Goal: Navigation & Orientation: Understand site structure

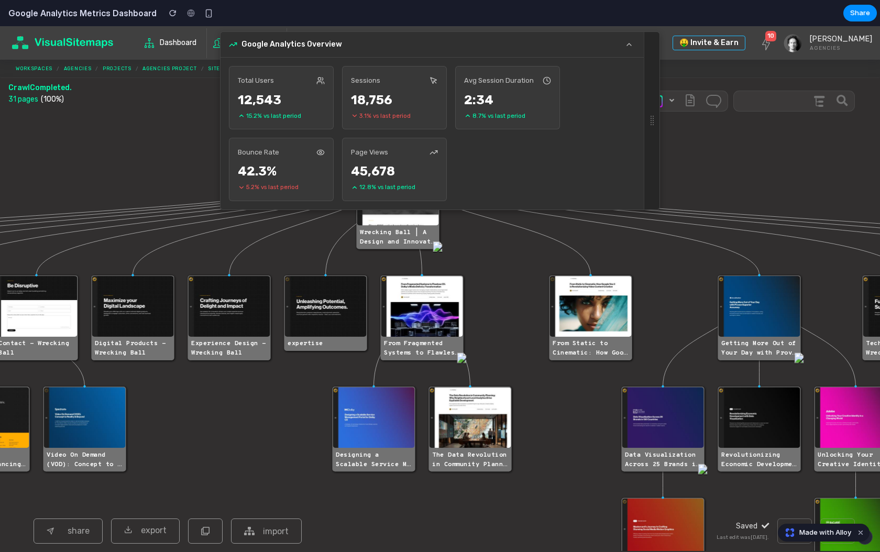
drag, startPoint x: 440, startPoint y: 313, endPoint x: 492, endPoint y: 312, distance: 51.9
click at [492, 312] on icon "#tree-container .page-title > div { font-family: 'Overpass Mono', sans-serif; f…" at bounding box center [440, 331] width 880 height 439
click at [493, 311] on icon "#tree-container .page-title > div { font-family: 'Overpass Mono', sans-serif; f…" at bounding box center [440, 331] width 880 height 439
drag, startPoint x: 400, startPoint y: 179, endPoint x: 464, endPoint y: 171, distance: 64.9
click at [464, 171] on div "Total Users 12,543 15.2 % vs last period Sessions 18,756 3.1 % vs last period A…" at bounding box center [431, 134] width 423 height 152
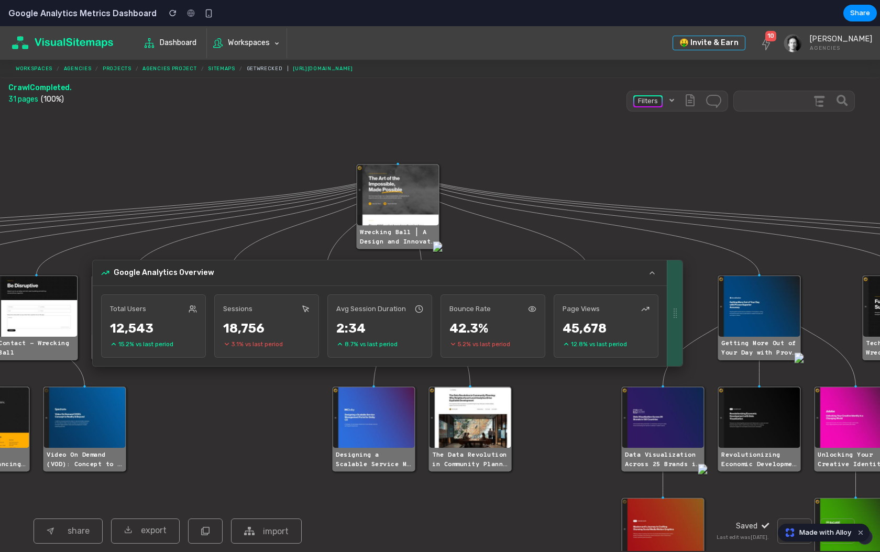
drag, startPoint x: 653, startPoint y: 117, endPoint x: 294, endPoint y: 345, distance: 424.9
click at [295, 346] on div "Google Analytics Overview Total Users 12,543 15.2 % vs last period Sessions 18,…" at bounding box center [387, 313] width 591 height 107
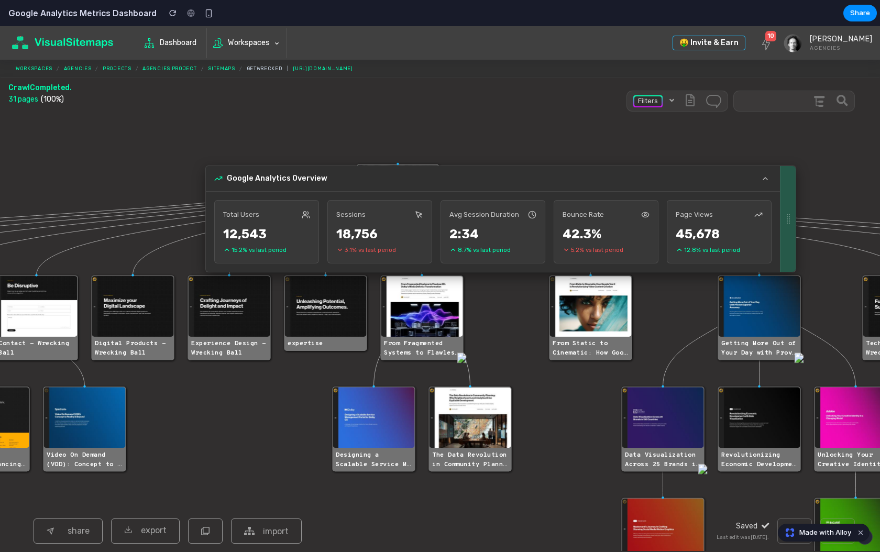
drag, startPoint x: 664, startPoint y: 306, endPoint x: 789, endPoint y: 198, distance: 165.2
click at [789, 198] on div at bounding box center [788, 219] width 16 height 106
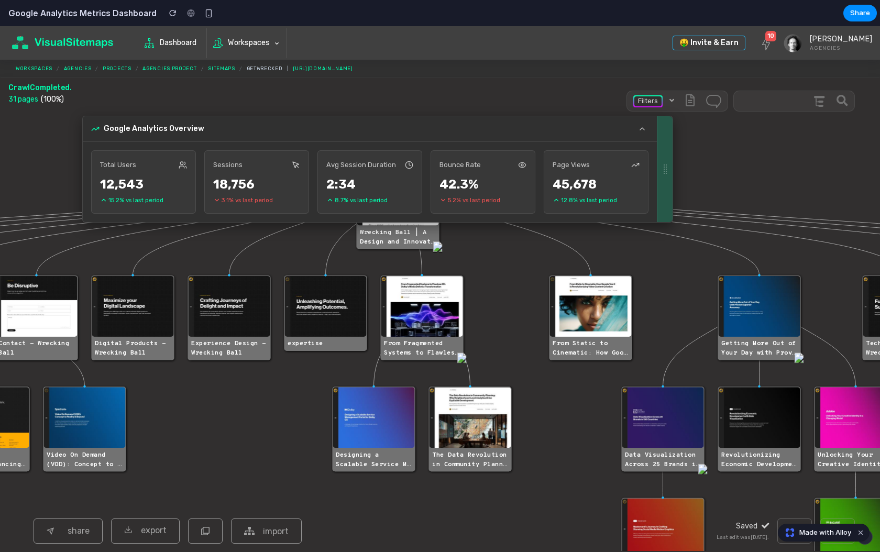
drag, startPoint x: 789, startPoint y: 198, endPoint x: 650, endPoint y: 153, distance: 145.4
click at [657, 153] on div at bounding box center [665, 169] width 16 height 106
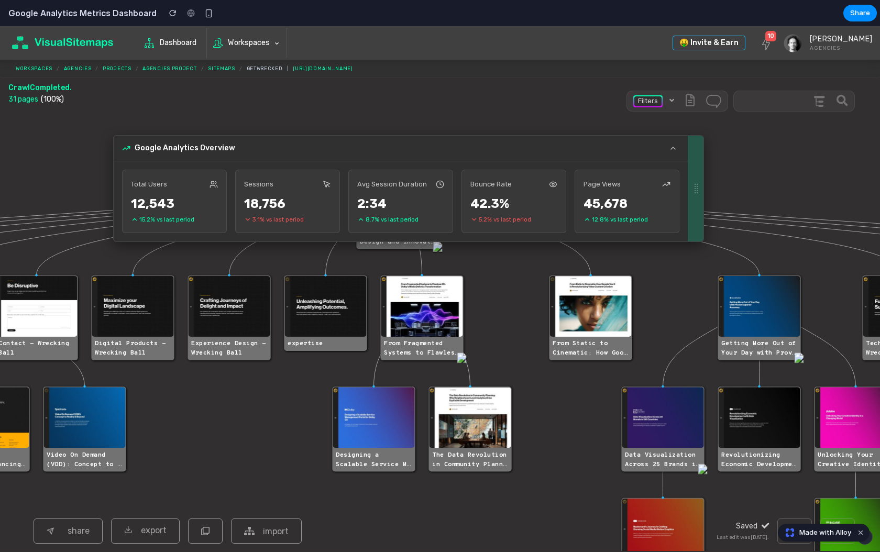
drag, startPoint x: 650, startPoint y: 153, endPoint x: 724, endPoint y: 397, distance: 254.9
click at [703, 241] on div at bounding box center [696, 189] width 16 height 106
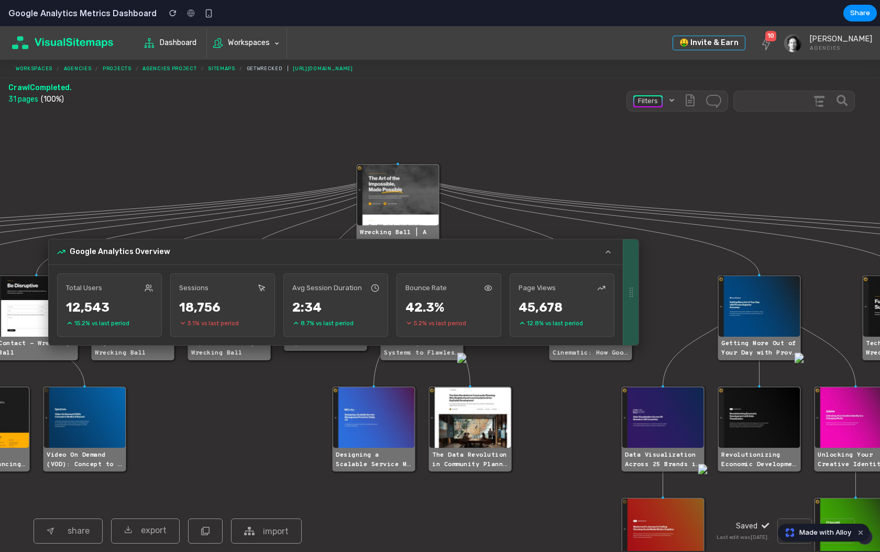
drag, startPoint x: 724, startPoint y: 397, endPoint x: 628, endPoint y: 270, distance: 158.9
click at [628, 270] on div at bounding box center [631, 292] width 16 height 106
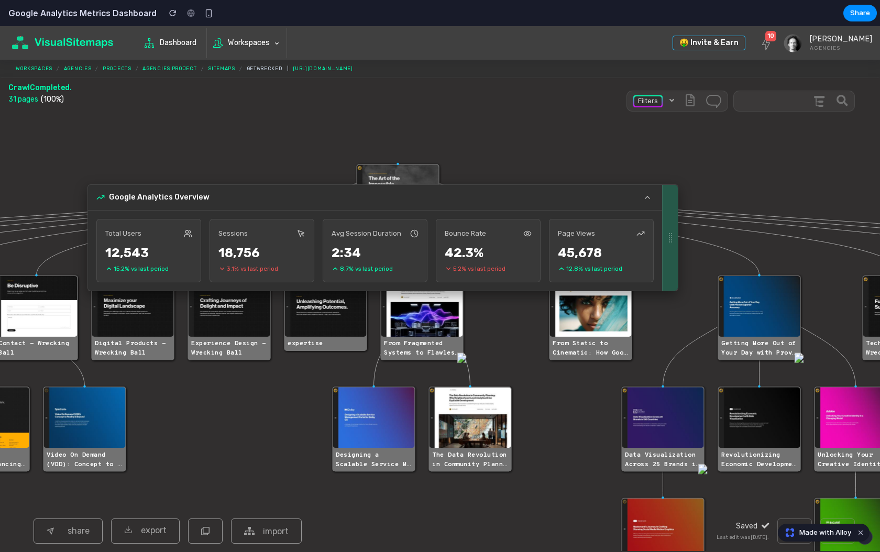
drag, startPoint x: 630, startPoint y: 283, endPoint x: 672, endPoint y: 243, distance: 58.1
click at [672, 243] on div at bounding box center [670, 238] width 16 height 106
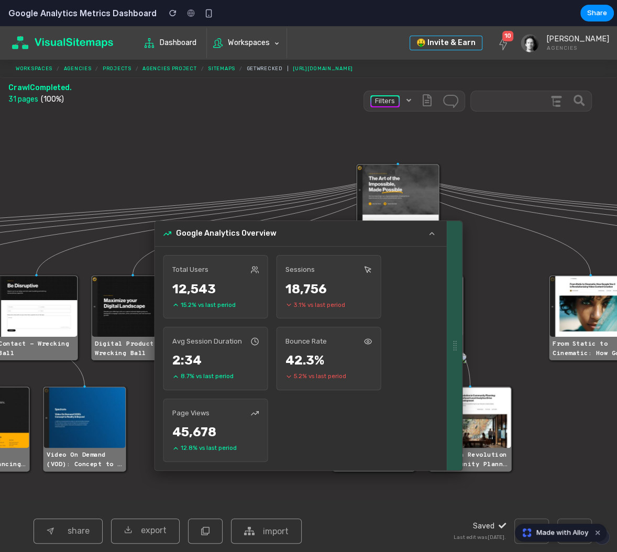
click at [502, 279] on icon "#tree-container .page-title > div { font-family: 'Overpass Mono', sans-serif; f…" at bounding box center [308, 331] width 617 height 439
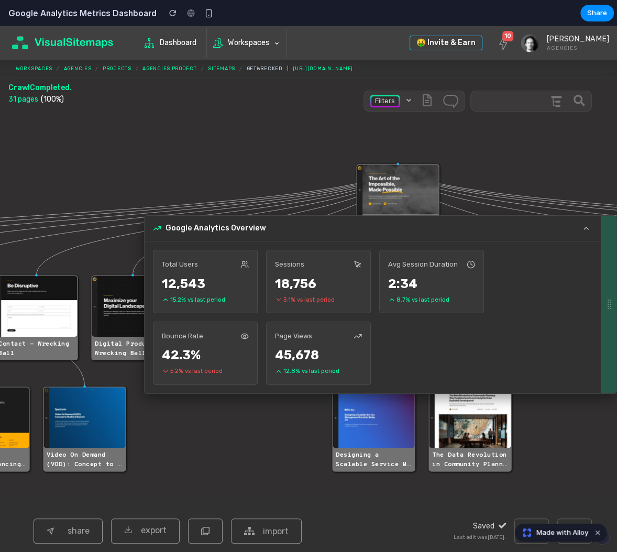
drag, startPoint x: 455, startPoint y: 334, endPoint x: 290, endPoint y: 329, distance: 165.0
click at [290, 329] on div "Google Analytics Overview Total Users 12,543 15.2 % vs last period Sessions 18,…" at bounding box center [380, 304] width 473 height 179
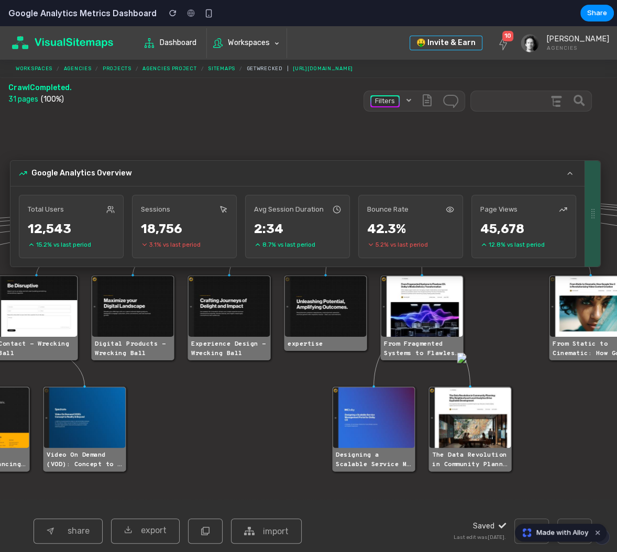
drag, startPoint x: 604, startPoint y: 310, endPoint x: 472, endPoint y: 248, distance: 146.2
click at [472, 248] on div "Google Analytics Overview Total Users 12,543 15.2 % vs last period Sessions 18,…" at bounding box center [305, 213] width 591 height 107
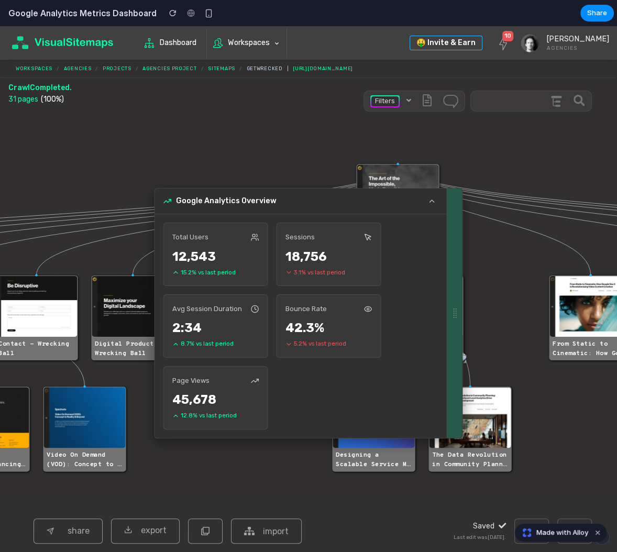
drag, startPoint x: 592, startPoint y: 210, endPoint x: 583, endPoint y: 245, distance: 35.1
click at [462, 245] on div at bounding box center [455, 313] width 16 height 249
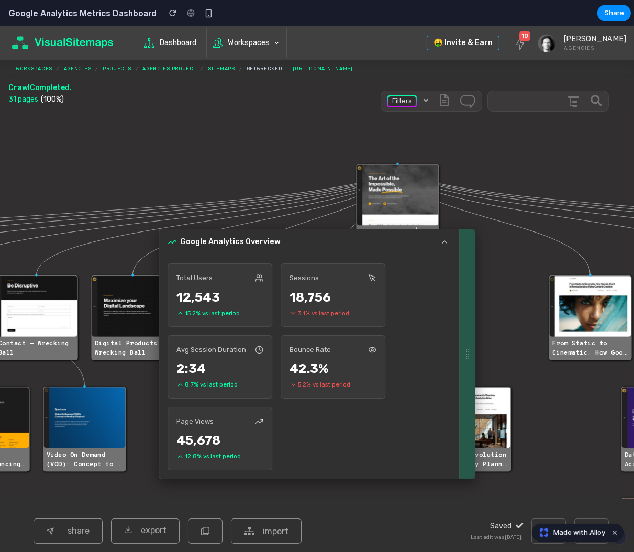
drag, startPoint x: 585, startPoint y: 249, endPoint x: 557, endPoint y: 291, distance: 50.1
click at [557, 291] on body "Google Analytics Overview Total Users 12,543 15.2 % vs last period Sessions 18,…" at bounding box center [317, 289] width 634 height 526
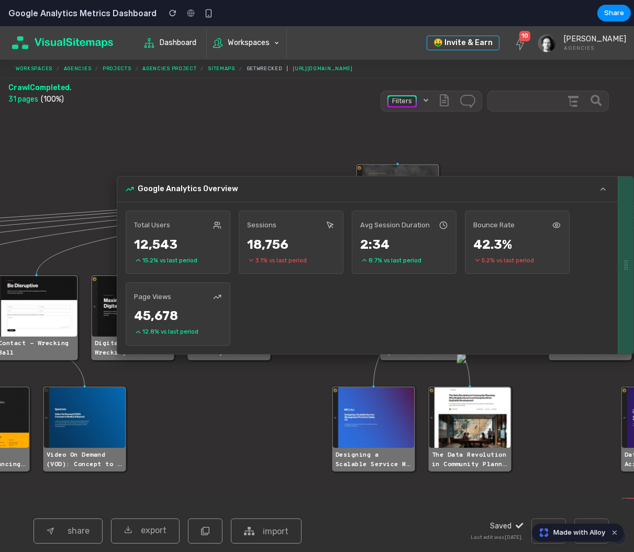
drag, startPoint x: 464, startPoint y: 341, endPoint x: 264, endPoint y: 289, distance: 207.4
click at [264, 289] on div "Google Analytics Overview Total Users 12,543 15.2 % vs last period Sessions 18,…" at bounding box center [376, 265] width 518 height 179
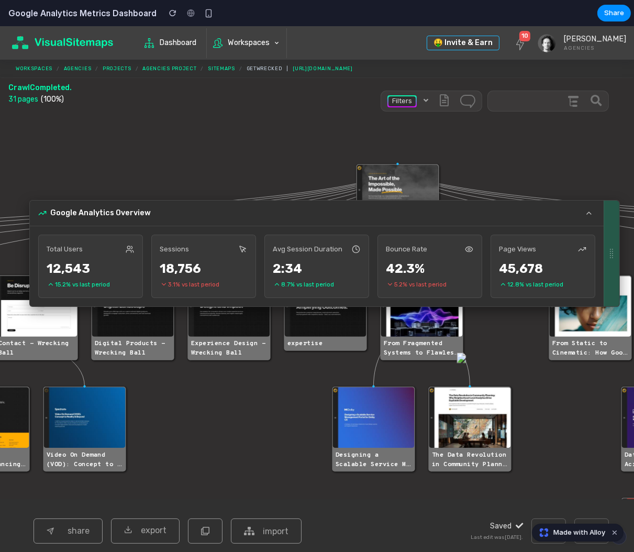
drag, startPoint x: 628, startPoint y: 267, endPoint x: 540, endPoint y: 291, distance: 91.2
click at [540, 291] on div "Google Analytics Overview Total Users 12,543 15.2 % vs last period Sessions 18,…" at bounding box center [324, 253] width 591 height 107
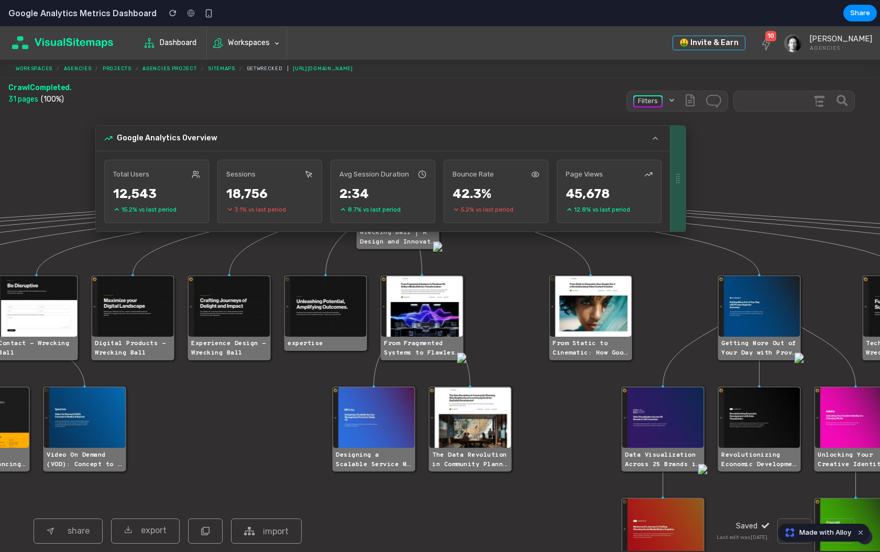
drag, startPoint x: 616, startPoint y: 270, endPoint x: 718, endPoint y: 173, distance: 141.1
click at [685, 173] on div at bounding box center [678, 179] width 16 height 106
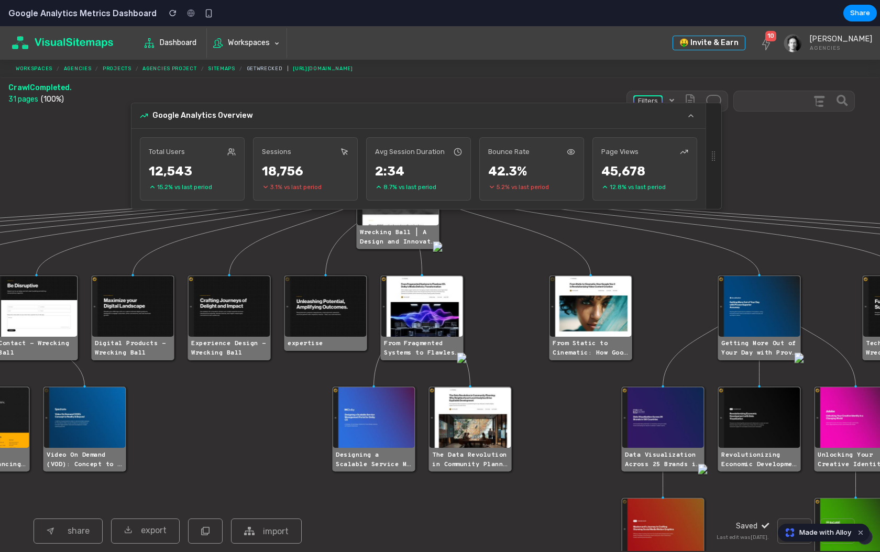
drag, startPoint x: 614, startPoint y: 275, endPoint x: 557, endPoint y: 275, distance: 56.6
click at [557, 275] on foreignobject at bounding box center [583, 275] width 83 height 16
click at [341, 164] on div "18,756" at bounding box center [305, 171] width 87 height 19
click at [686, 115] on icon at bounding box center [690, 116] width 8 height 8
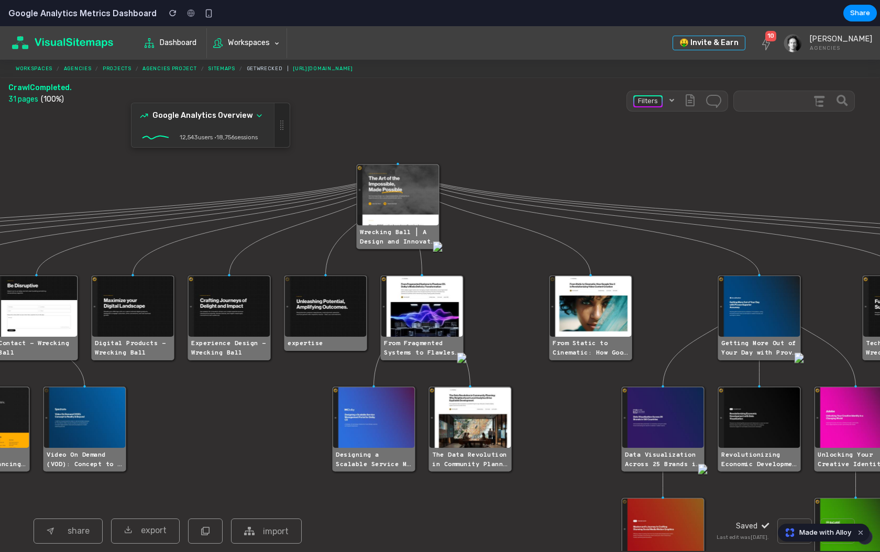
click at [259, 115] on icon at bounding box center [259, 116] width 8 height 8
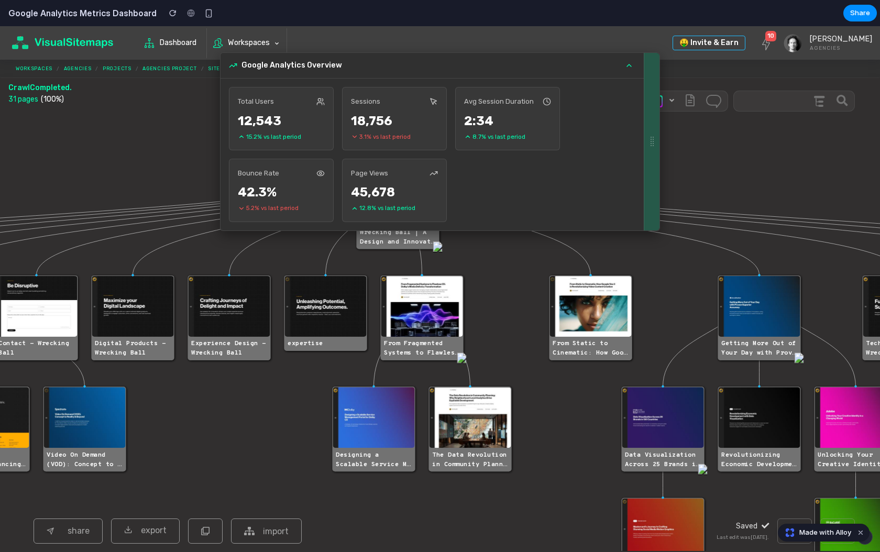
drag, startPoint x: 709, startPoint y: 157, endPoint x: 531, endPoint y: 106, distance: 184.5
click at [531, 106] on div "Google Analytics Overview Total Users 12,543 15.2 % vs last period Sessions 18,…" at bounding box center [440, 141] width 440 height 179
